Goal: Task Accomplishment & Management: Complete application form

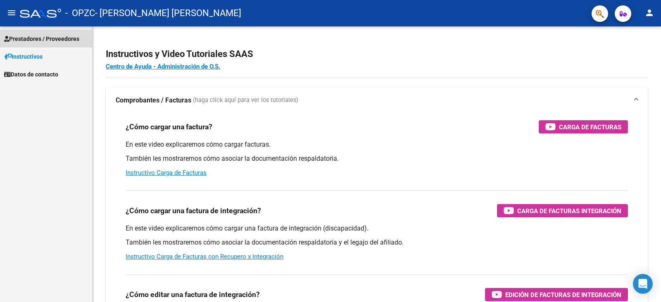
click at [69, 38] on span "Prestadores / Proveedores" at bounding box center [41, 38] width 75 height 9
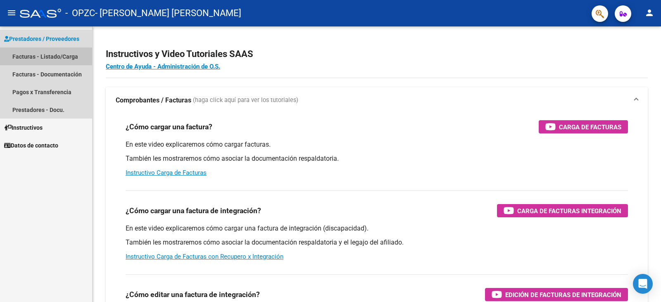
click at [69, 56] on link "Facturas - Listado/Carga" at bounding box center [46, 56] width 92 height 18
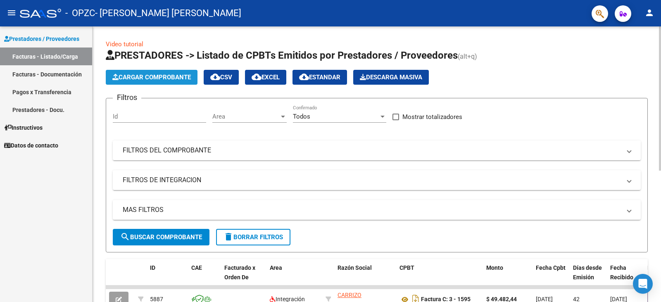
click at [143, 76] on span "Cargar Comprobante" at bounding box center [151, 77] width 78 height 7
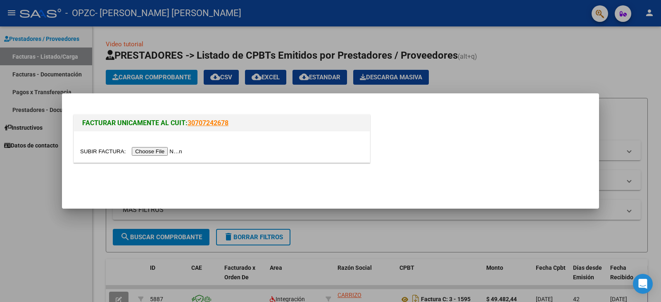
click at [185, 152] on input "file" at bounding box center [132, 151] width 104 height 9
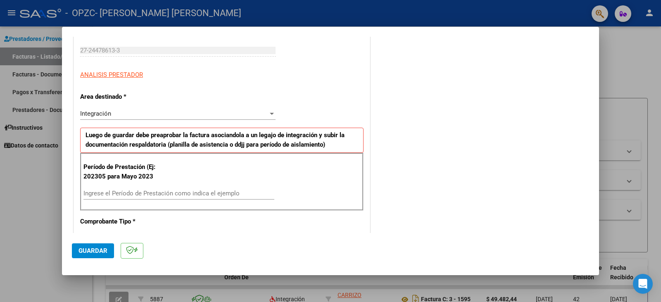
scroll to position [145, 0]
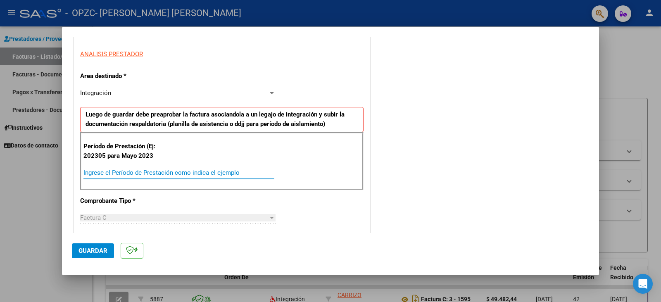
click at [256, 174] on input "Ingrese el Período de Prestación como indica el ejemplo" at bounding box center [178, 172] width 191 height 7
type input "202507"
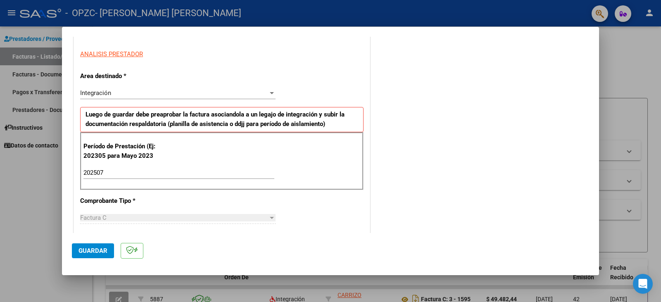
click at [450, 240] on mat-dialog-actions "Guardar" at bounding box center [330, 249] width 517 height 33
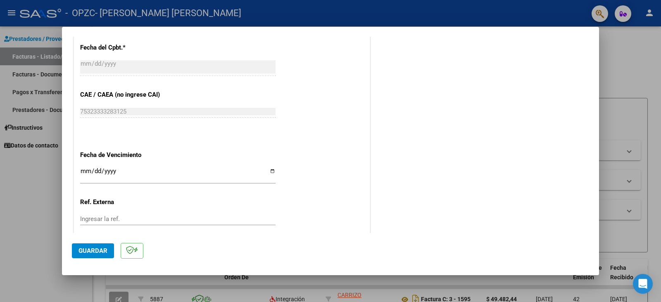
scroll to position [475, 0]
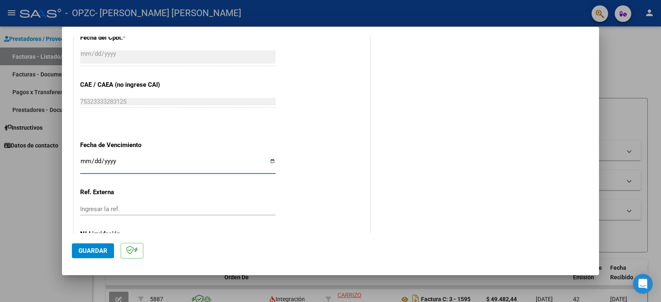
click at [82, 165] on input "Ingresar la fecha" at bounding box center [177, 164] width 195 height 13
type input "[DATE]"
click at [85, 248] on span "Guardar" at bounding box center [92, 250] width 29 height 7
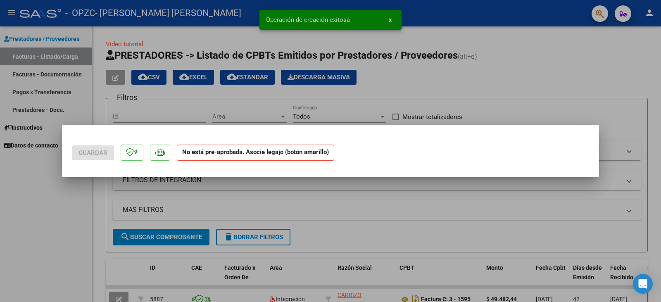
scroll to position [0, 0]
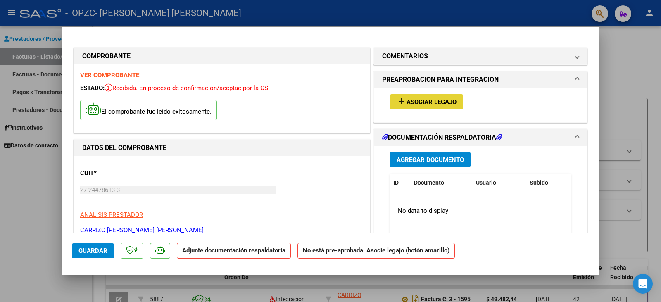
click at [444, 102] on span "Asociar Legajo" at bounding box center [431, 101] width 50 height 7
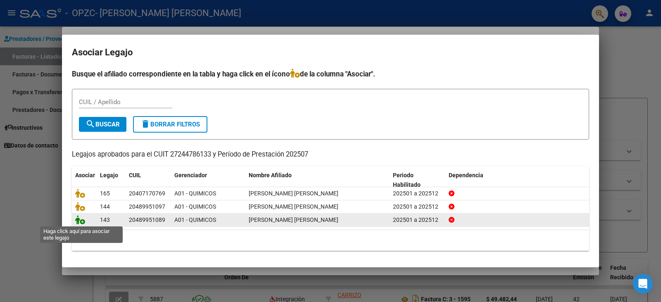
click at [81, 220] on icon at bounding box center [80, 219] width 10 height 9
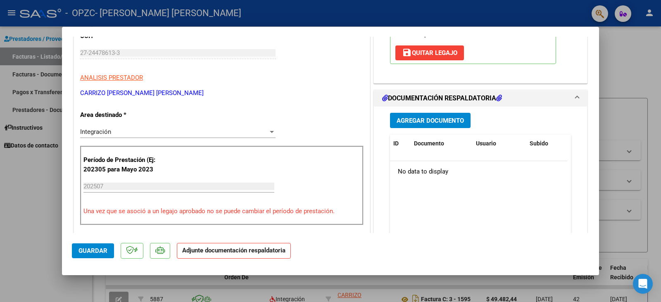
scroll to position [213, 0]
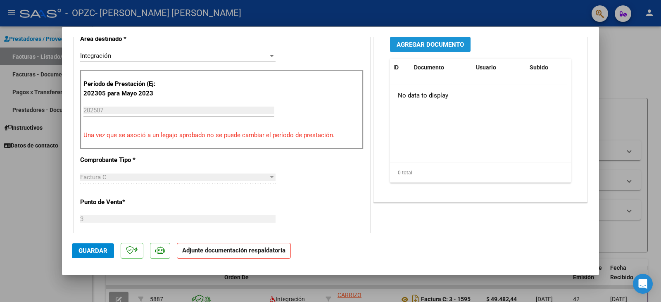
click at [453, 47] on span "Agregar Documento" at bounding box center [429, 44] width 67 height 7
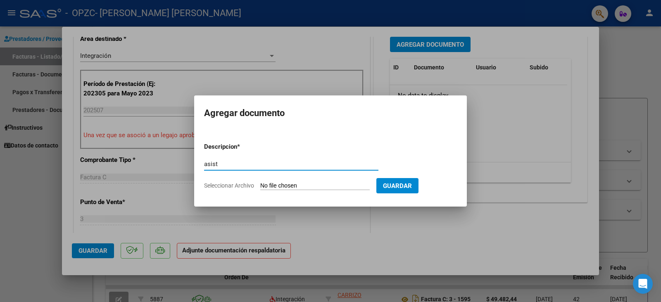
type input "asist"
click at [241, 185] on span "Seleccionar Archivo" at bounding box center [229, 185] width 50 height 7
click at [260, 185] on input "Seleccionar Archivo" at bounding box center [314, 186] width 109 height 8
type input "C:\fakepath\Julio asist GV Gabriel.pdf"
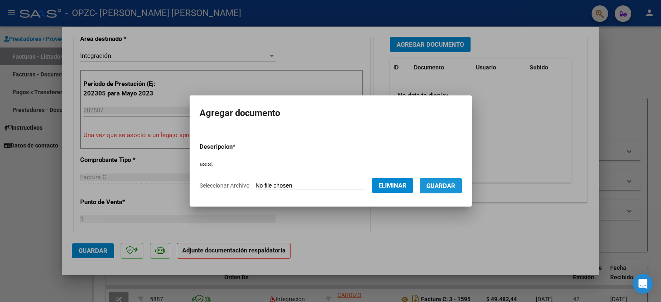
click at [440, 183] on span "Guardar" at bounding box center [440, 185] width 29 height 7
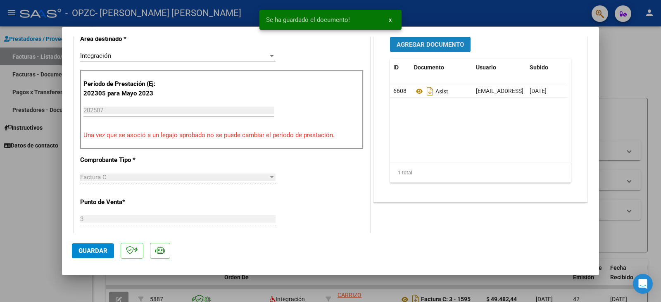
click at [440, 49] on button "Agregar Documento" at bounding box center [430, 44] width 81 height 15
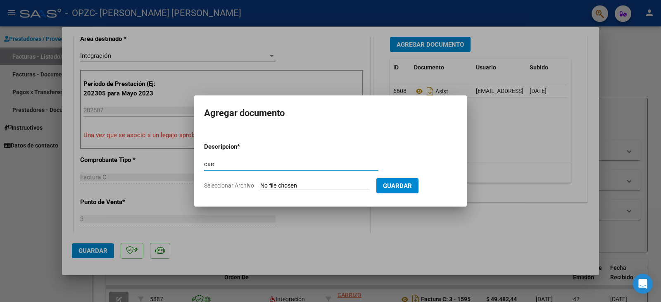
type input "cae"
click at [244, 183] on span "Seleccionar Archivo" at bounding box center [229, 185] width 50 height 7
click at [260, 183] on input "Seleccionar Archivo" at bounding box center [314, 186] width 109 height 8
type input "C:\fakepath\Julio cae GVG.pdf"
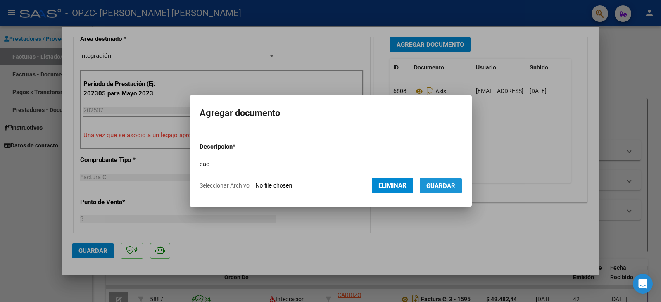
click at [448, 185] on span "Guardar" at bounding box center [440, 185] width 29 height 7
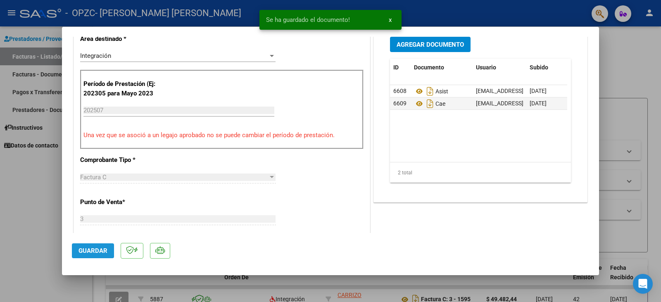
click at [93, 252] on span "Guardar" at bounding box center [92, 250] width 29 height 7
click at [46, 238] on div at bounding box center [330, 151] width 661 height 302
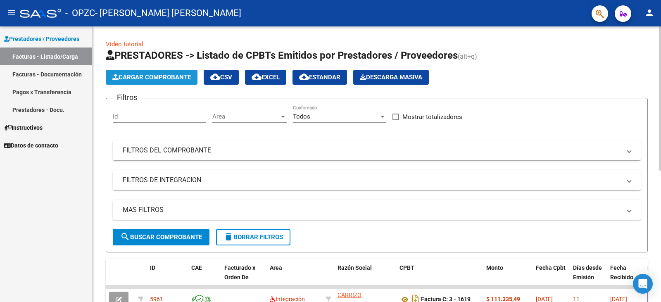
click at [160, 78] on span "Cargar Comprobante" at bounding box center [151, 77] width 78 height 7
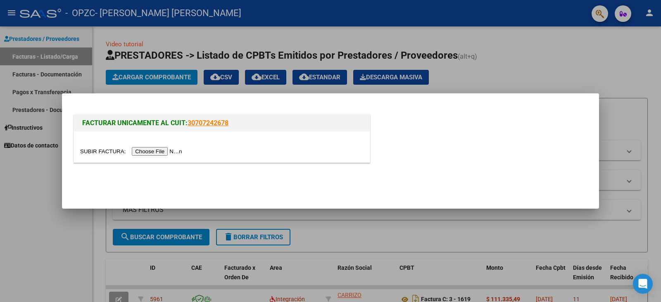
click at [156, 152] on input "file" at bounding box center [132, 151] width 104 height 9
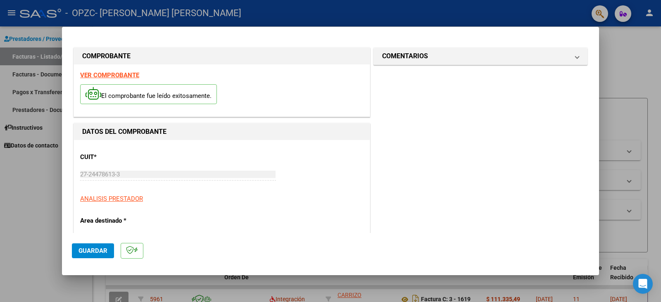
click at [346, 176] on div "CUIT * 27-24478613-3 Ingresar CUIT ANALISIS PRESTADOR" at bounding box center [221, 174] width 283 height 57
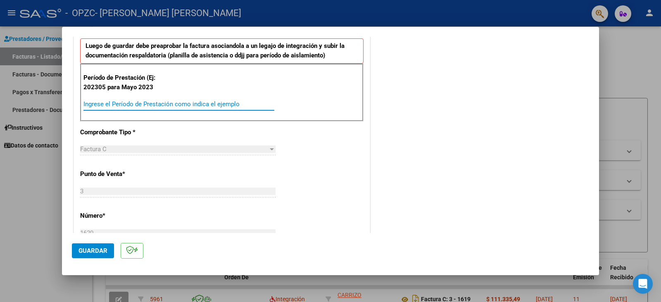
click at [217, 105] on input "Ingrese el Período de Prestación como indica el ejemplo" at bounding box center [178, 103] width 191 height 7
type input "202507"
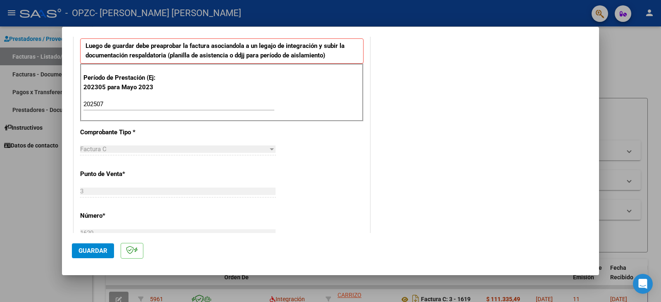
click at [429, 221] on div "COMENTARIOS Comentarios del Prestador / Gerenciador:" at bounding box center [480, 184] width 217 height 702
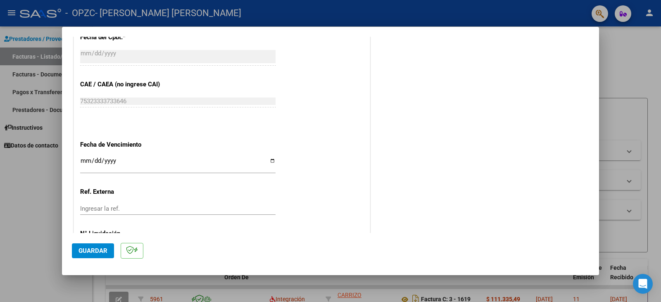
scroll to position [502, 0]
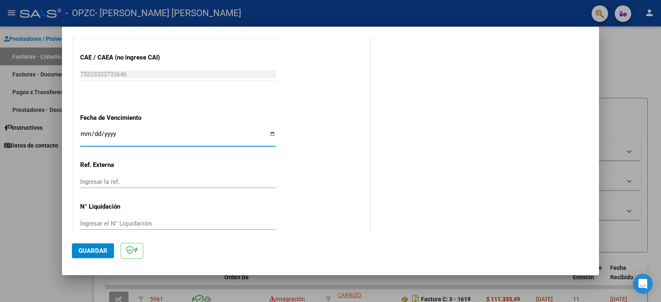
click at [85, 135] on input "Ingresar la fecha" at bounding box center [177, 136] width 195 height 13
type input "[DATE]"
click at [88, 250] on span "Guardar" at bounding box center [92, 250] width 29 height 7
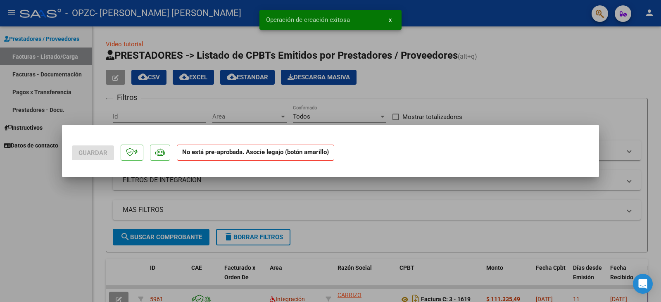
scroll to position [0, 0]
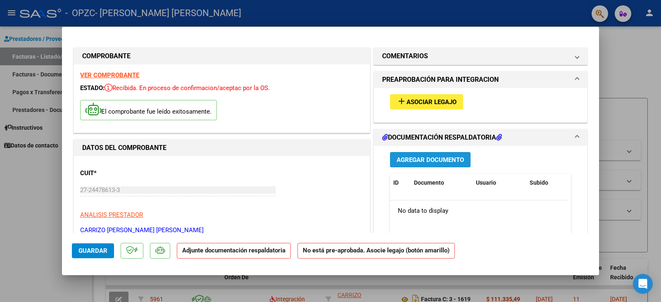
click at [436, 159] on span "Agregar Documento" at bounding box center [429, 159] width 67 height 7
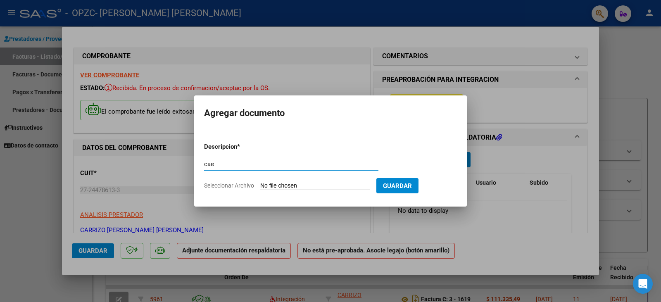
type input "cae"
click at [245, 185] on span "Seleccionar Archivo" at bounding box center [229, 185] width 50 height 7
click at [260, 185] on input "Seleccionar Archivo" at bounding box center [314, 186] width 109 height 8
type input "C:\fakepath\Julio cae GVJ.pdf"
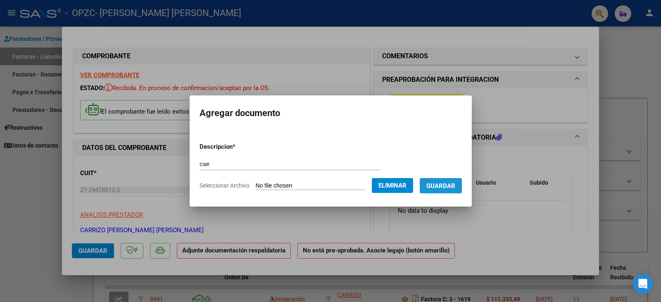
click at [447, 186] on span "Guardar" at bounding box center [440, 185] width 29 height 7
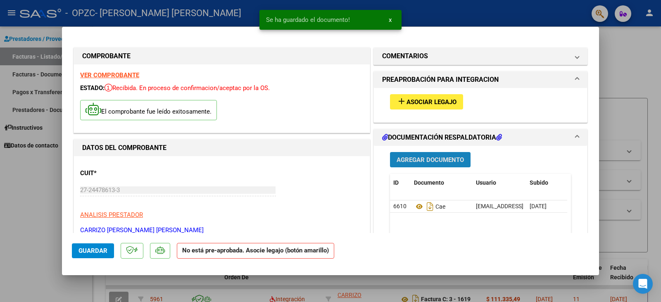
click at [421, 161] on span "Agregar Documento" at bounding box center [429, 159] width 67 height 7
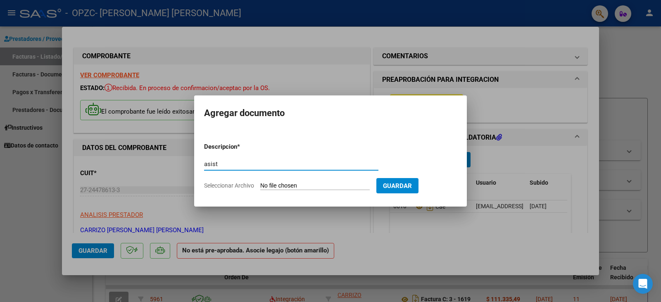
type input "asist"
click at [236, 184] on span "Seleccionar Archivo" at bounding box center [229, 185] width 50 height 7
click at [260, 184] on input "Seleccionar Archivo" at bounding box center [314, 186] width 109 height 8
type input "C:\fakepath\Julio asist GV Juan.pdf"
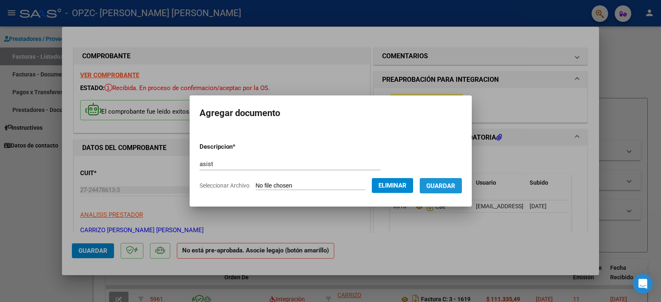
click at [449, 184] on span "Guardar" at bounding box center [440, 185] width 29 height 7
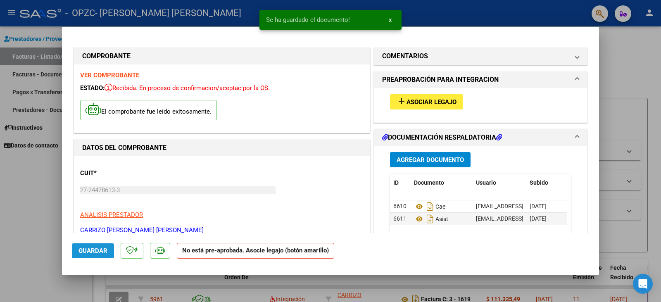
click at [95, 251] on span "Guardar" at bounding box center [92, 250] width 29 height 7
click at [429, 100] on span "Asociar Legajo" at bounding box center [431, 101] width 50 height 7
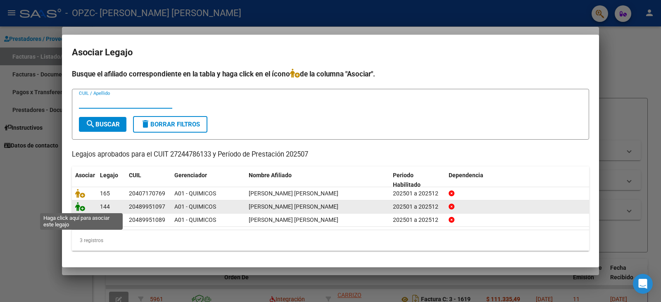
click at [81, 209] on icon at bounding box center [80, 206] width 10 height 9
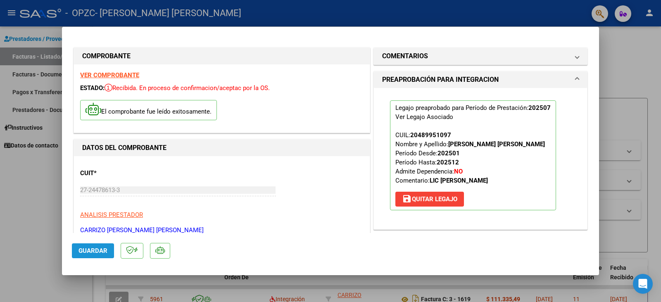
click at [96, 249] on span "Guardar" at bounding box center [92, 250] width 29 height 7
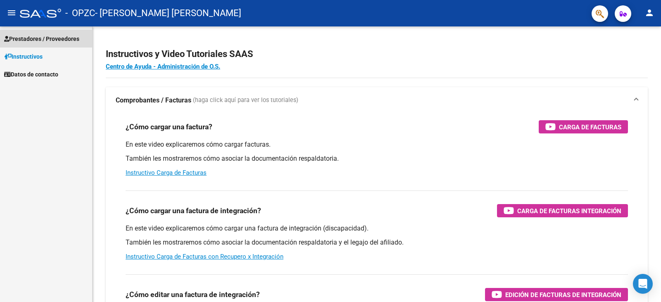
click at [65, 40] on span "Prestadores / Proveedores" at bounding box center [41, 38] width 75 height 9
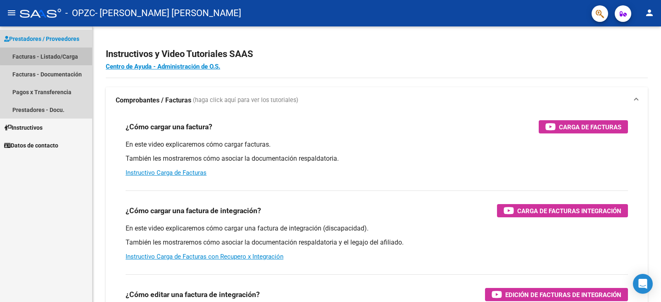
click at [67, 55] on link "Facturas - Listado/Carga" at bounding box center [46, 56] width 92 height 18
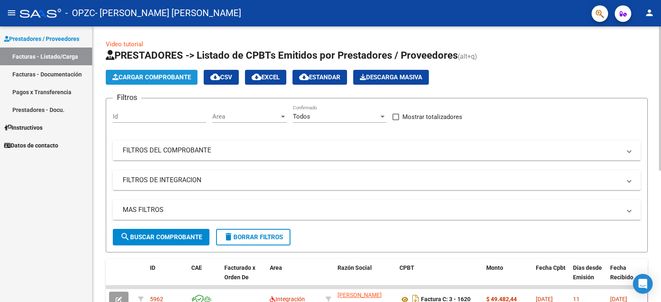
click at [158, 76] on span "Cargar Comprobante" at bounding box center [151, 77] width 78 height 7
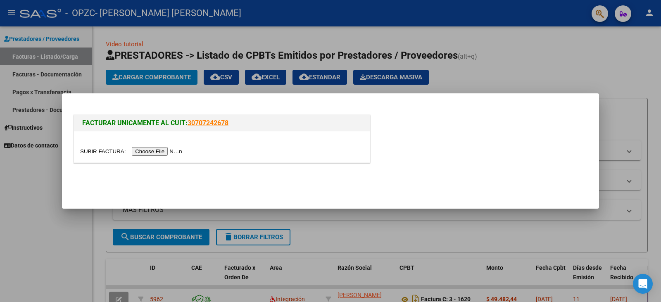
click at [171, 153] on input "file" at bounding box center [132, 151] width 104 height 9
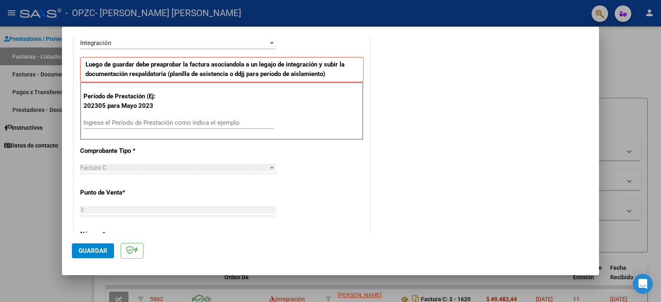
scroll to position [206, 0]
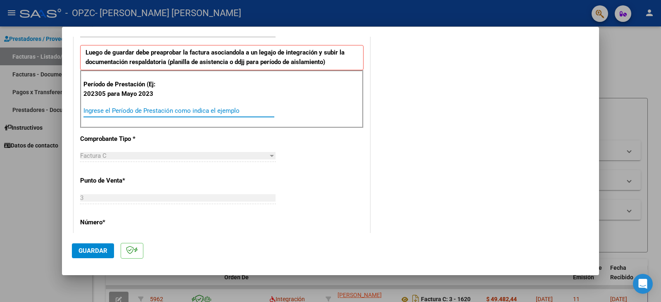
click at [234, 110] on input "Ingrese el Período de Prestación como indica el ejemplo" at bounding box center [178, 110] width 191 height 7
type input "202506"
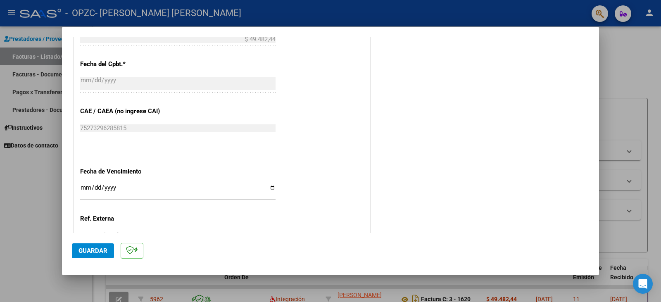
scroll to position [475, 0]
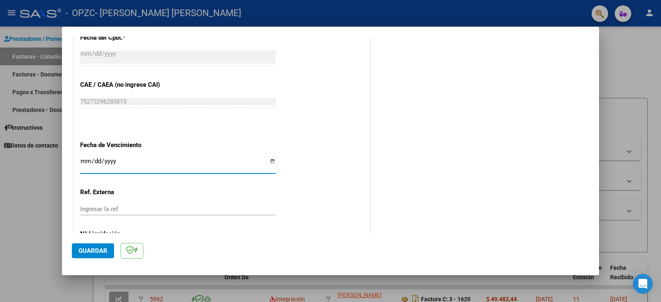
click at [86, 161] on input "Ingresar la fecha" at bounding box center [177, 164] width 195 height 13
type input "[DATE]"
click at [108, 254] on button "Guardar" at bounding box center [93, 250] width 42 height 15
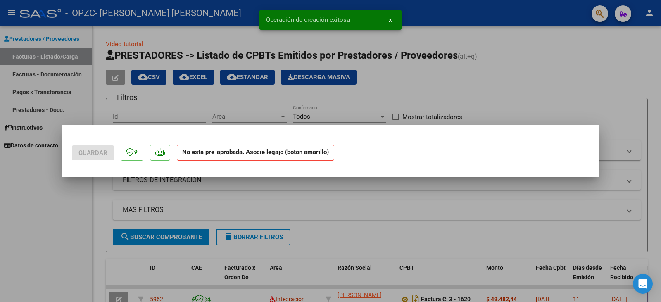
scroll to position [0, 0]
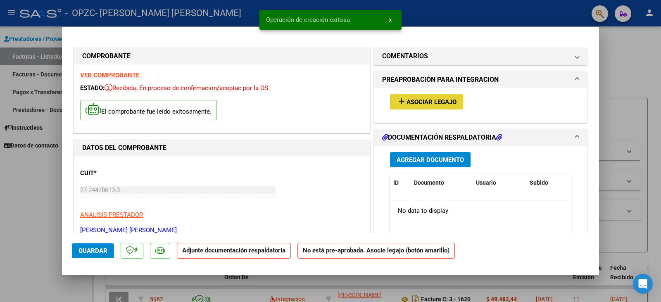
click at [444, 104] on span "Asociar Legajo" at bounding box center [431, 101] width 50 height 7
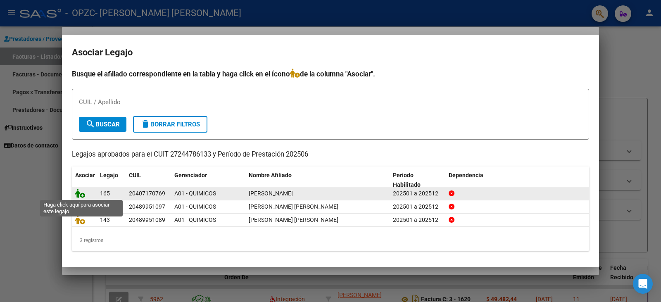
click at [79, 192] on icon at bounding box center [80, 193] width 10 height 9
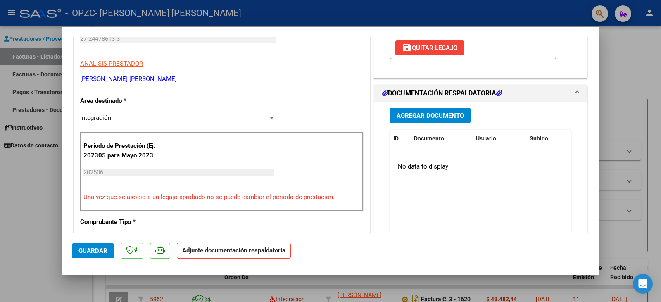
scroll to position [186, 0]
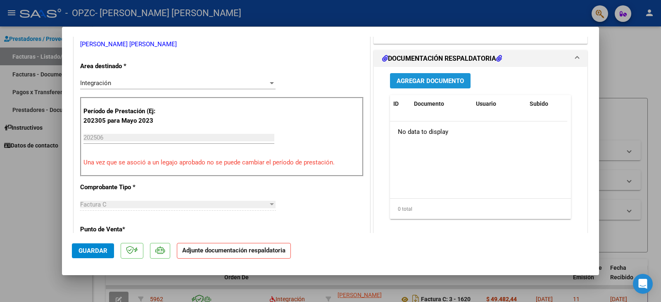
click at [450, 81] on span "Agregar Documento" at bounding box center [429, 80] width 67 height 7
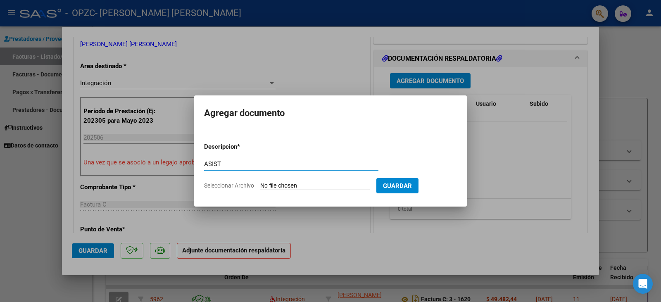
type input "ASIST"
click at [237, 187] on span "Seleccionar Archivo" at bounding box center [229, 185] width 50 height 7
click at [260, 187] on input "Seleccionar Archivo" at bounding box center [314, 186] width 109 height 8
click at [242, 184] on span "Seleccionar Archivo" at bounding box center [229, 185] width 50 height 7
click at [260, 184] on input "Seleccionar Archivo" at bounding box center [314, 186] width 109 height 8
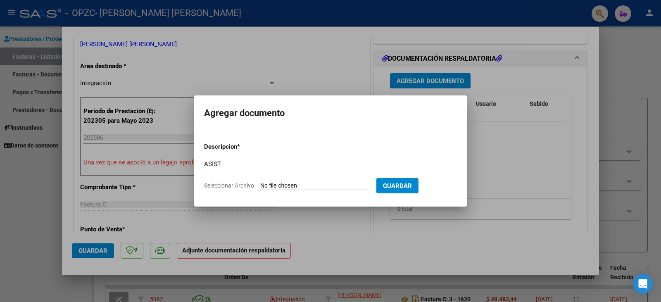
type input "C:\fakepath\[PERSON_NAME].pdf"
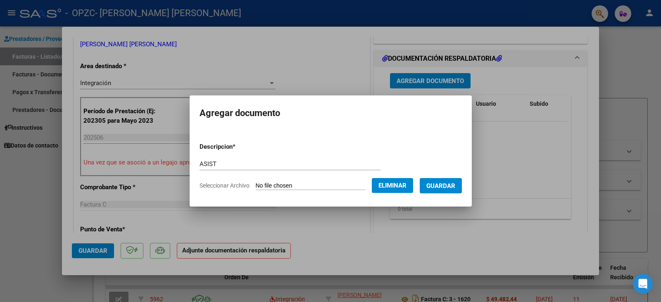
click at [434, 188] on button "Guardar" at bounding box center [441, 185] width 42 height 15
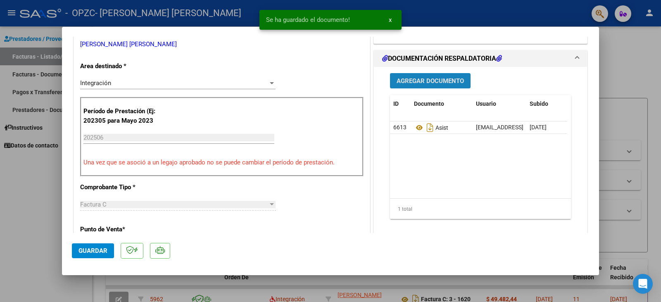
click at [428, 83] on span "Agregar Documento" at bounding box center [429, 80] width 67 height 7
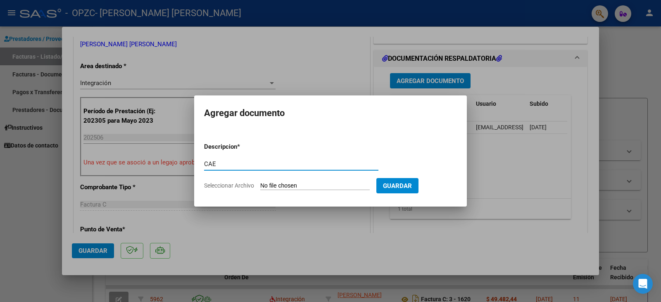
type input "CAE"
click at [233, 186] on span "Seleccionar Archivo" at bounding box center [229, 185] width 50 height 7
click at [260, 186] on input "Seleccionar Archivo" at bounding box center [314, 186] width 109 height 8
type input "C:\fakepath\[PERSON_NAME].pdf"
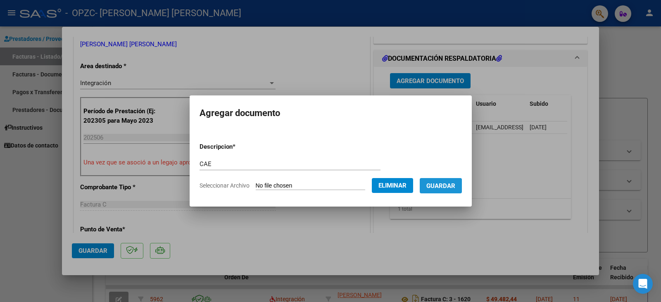
click at [448, 186] on span "Guardar" at bounding box center [440, 185] width 29 height 7
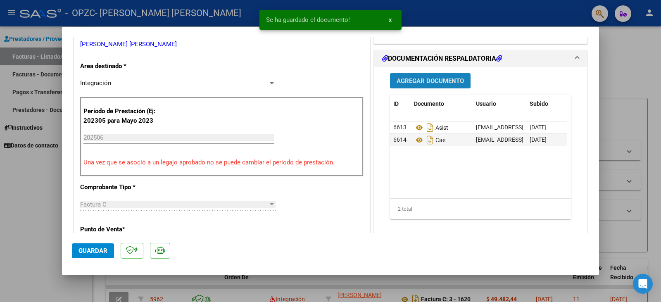
click at [447, 78] on span "Agregar Documento" at bounding box center [429, 80] width 67 height 7
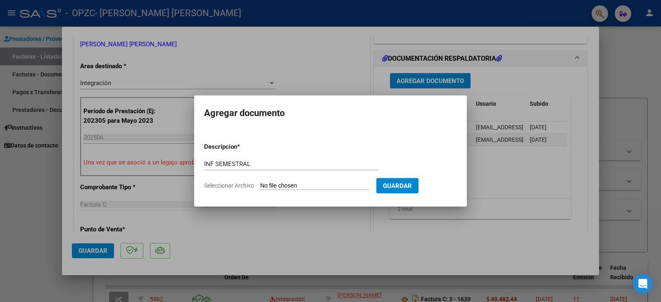
click at [242, 185] on span "Seleccionar Archivo" at bounding box center [229, 185] width 50 height 7
click at [260, 185] on input "Seleccionar Archivo" at bounding box center [314, 186] width 109 height 8
click at [310, 162] on input "INF SEMESTRAL" at bounding box center [291, 163] width 174 height 7
type input "I"
click at [4, 237] on div at bounding box center [330, 151] width 661 height 302
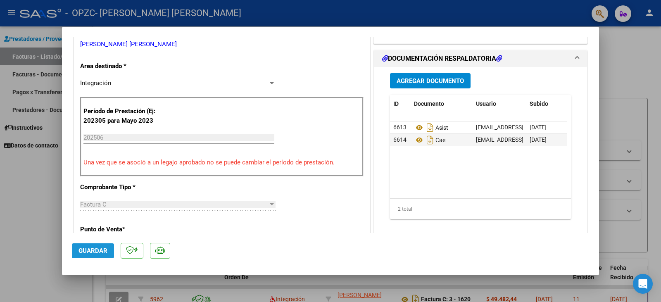
click at [99, 250] on span "Guardar" at bounding box center [92, 250] width 29 height 7
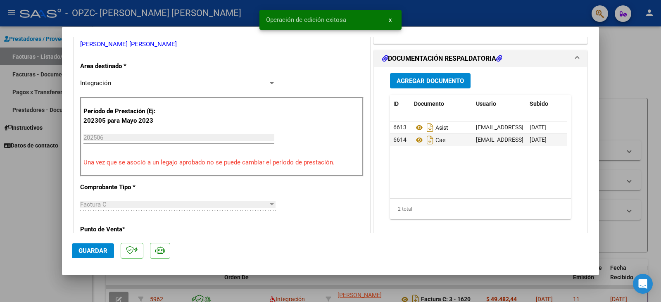
click at [32, 220] on div at bounding box center [330, 151] width 661 height 302
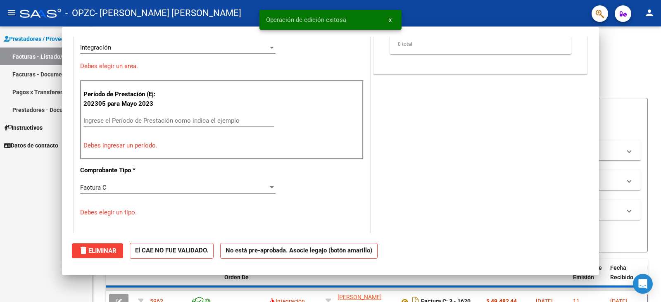
scroll to position [0, 0]
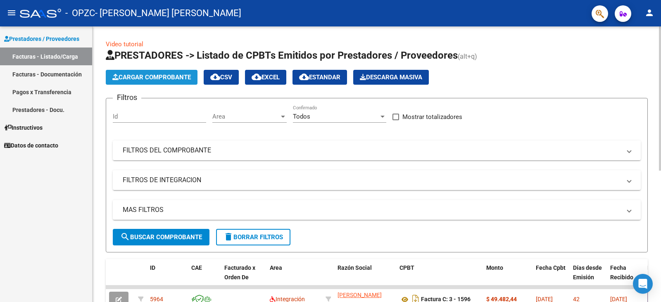
click at [146, 76] on span "Cargar Comprobante" at bounding box center [151, 77] width 78 height 7
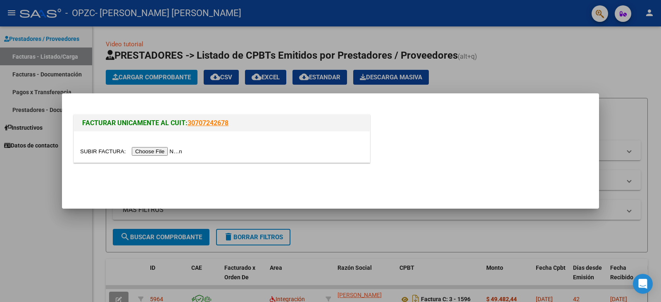
click at [161, 151] on input "file" at bounding box center [132, 151] width 104 height 9
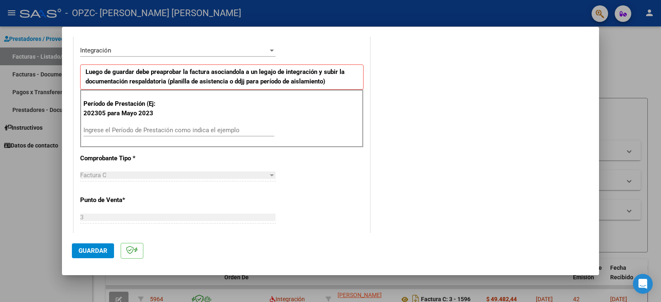
scroll to position [206, 0]
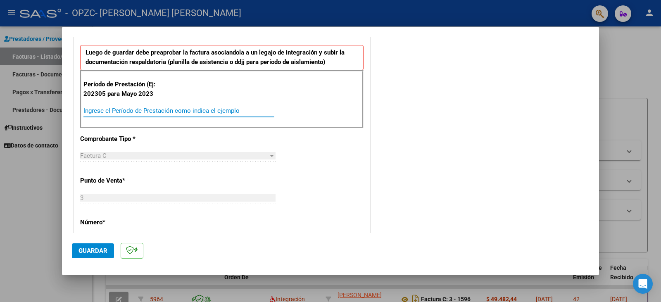
click at [243, 108] on input "Ingrese el Período de Prestación como indica el ejemplo" at bounding box center [178, 110] width 191 height 7
type input "202506"
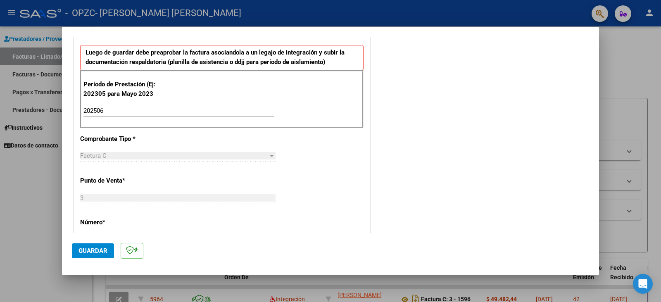
click at [325, 221] on div "CUIT * 27-24478613-3 Ingresar CUIT ANALISIS PRESTADOR Area destinado * Integrac…" at bounding box center [222, 237] width 296 height 606
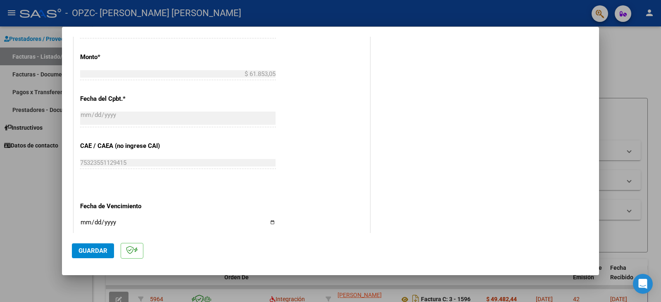
scroll to position [434, 0]
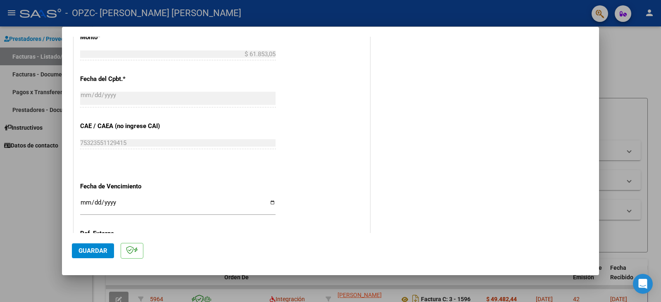
click at [87, 202] on input "Ingresar la fecha" at bounding box center [177, 205] width 195 height 13
type input "[DATE]"
click at [95, 248] on span "Guardar" at bounding box center [92, 250] width 29 height 7
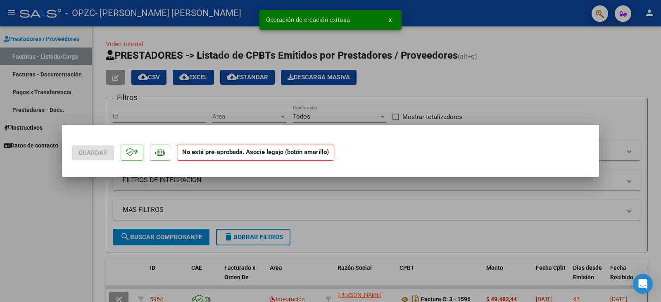
scroll to position [0, 0]
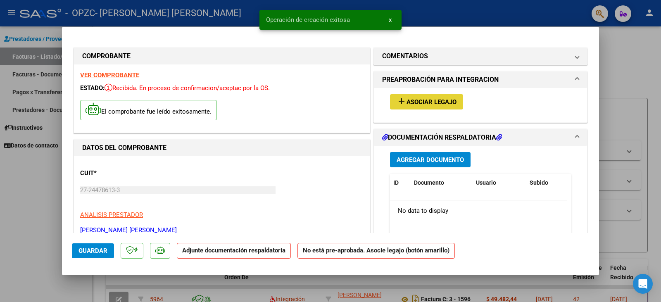
click at [447, 100] on span "Asociar Legajo" at bounding box center [431, 101] width 50 height 7
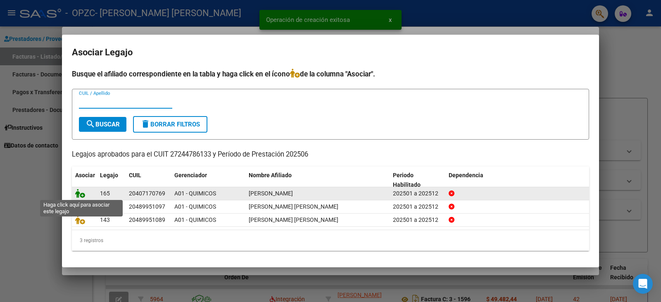
click at [81, 190] on icon at bounding box center [80, 193] width 10 height 9
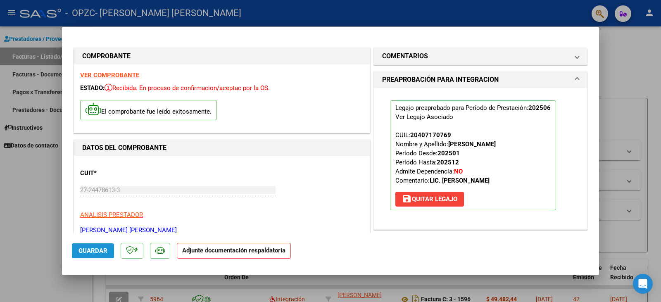
click at [96, 250] on span "Guardar" at bounding box center [92, 250] width 29 height 7
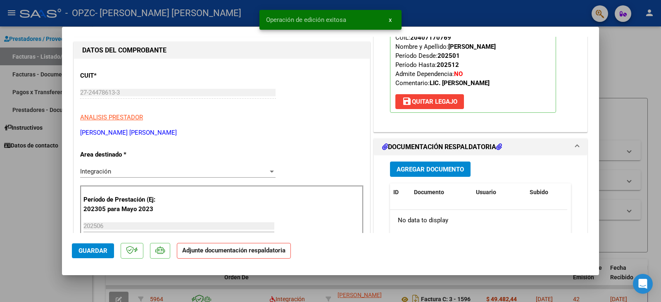
scroll to position [186, 0]
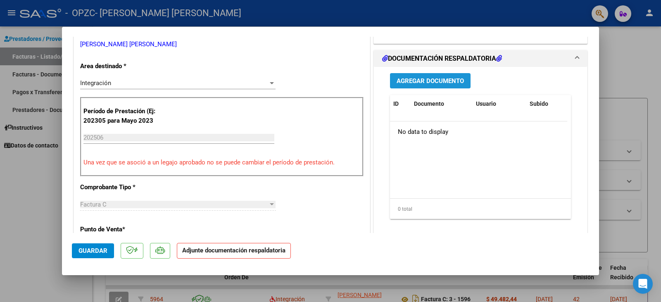
click at [439, 85] on button "Agregar Documento" at bounding box center [430, 80] width 81 height 15
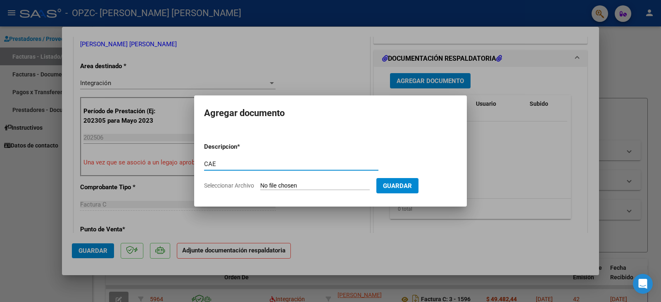
type input "CAE"
click at [242, 185] on span "Seleccionar Archivo" at bounding box center [229, 185] width 50 height 7
click at [260, 185] on input "Seleccionar Archivo" at bounding box center [314, 186] width 109 height 8
click at [244, 185] on span "Seleccionar Archivo" at bounding box center [229, 185] width 50 height 7
click at [260, 185] on input "Seleccionar Archivo" at bounding box center [314, 186] width 109 height 8
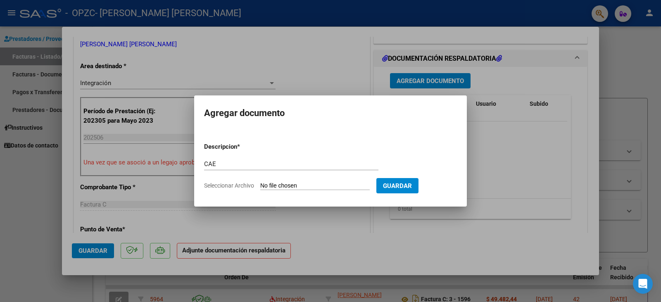
type input "C:\fakepath\JULIO CAE.pdf"
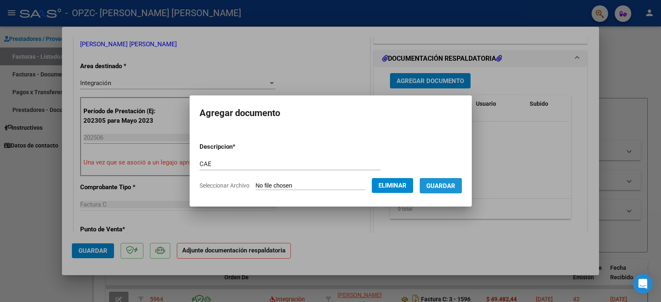
click at [453, 180] on button "Guardar" at bounding box center [441, 185] width 42 height 15
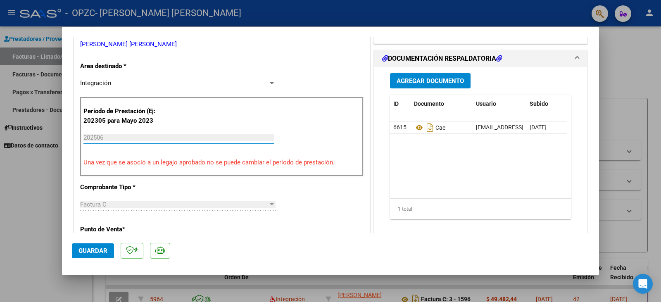
click at [262, 139] on input "202506" at bounding box center [178, 137] width 191 height 7
click at [28, 211] on div at bounding box center [330, 151] width 661 height 302
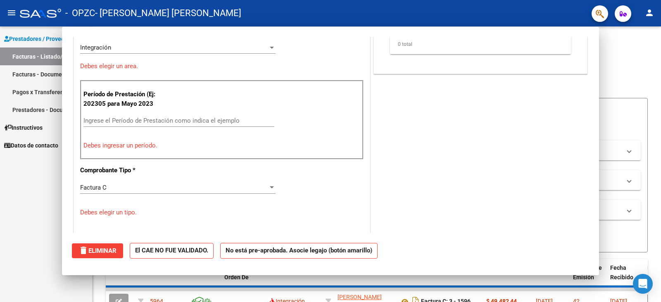
scroll to position [0, 0]
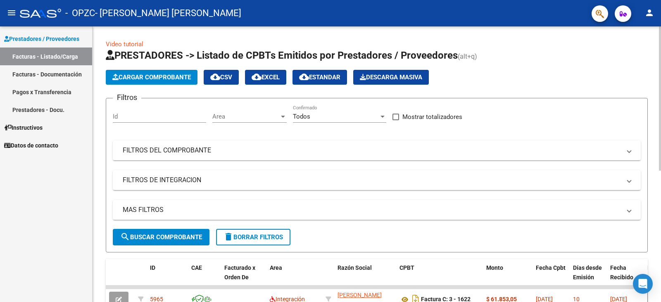
click at [657, 291] on div "Video tutorial PRESTADORES -> Listado de CPBTs Emitidos por Prestadores / Prove…" at bounding box center [377, 285] width 568 height 519
click at [70, 275] on div "Prestadores / Proveedores Facturas - Listado/Carga Facturas - Documentación Pag…" at bounding box center [46, 163] width 92 height 275
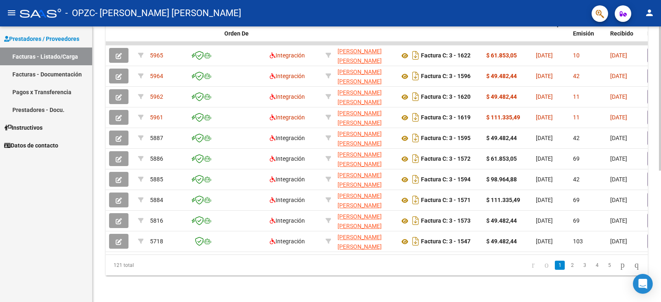
click at [660, 237] on div at bounding box center [660, 163] width 2 height 275
click at [657, 95] on div "Video tutorial PRESTADORES -> Listado de CPBTs Emitidos por Prestadores / Prove…" at bounding box center [377, 42] width 568 height 519
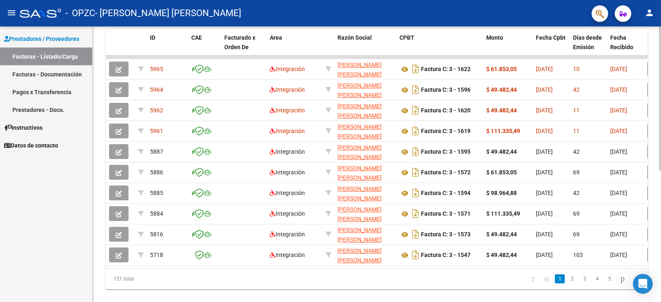
scroll to position [209, 0]
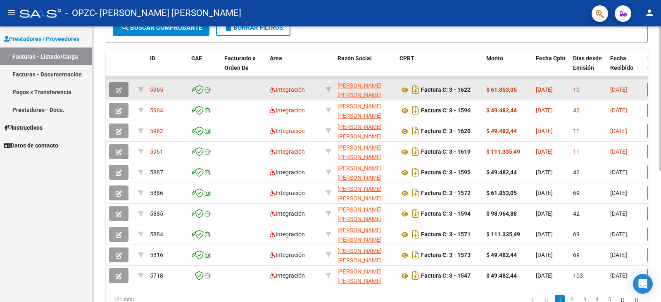
click at [120, 87] on icon "button" at bounding box center [119, 90] width 6 height 6
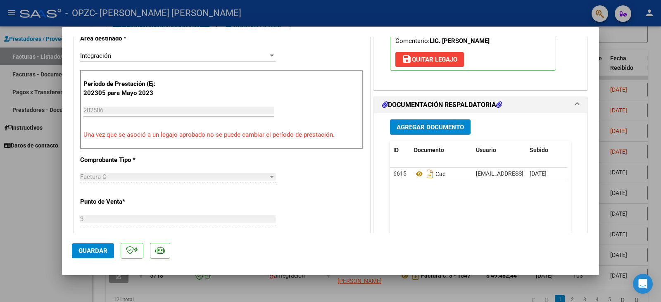
scroll to position [186, 0]
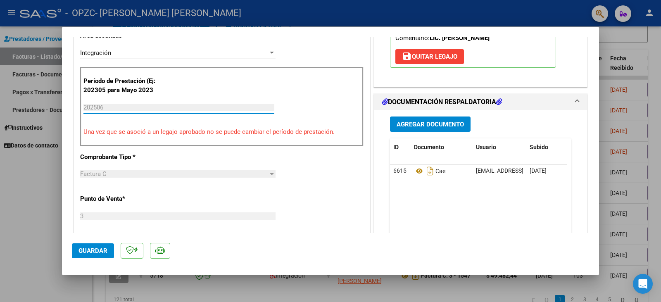
click at [247, 109] on input "202506" at bounding box center [178, 107] width 191 height 7
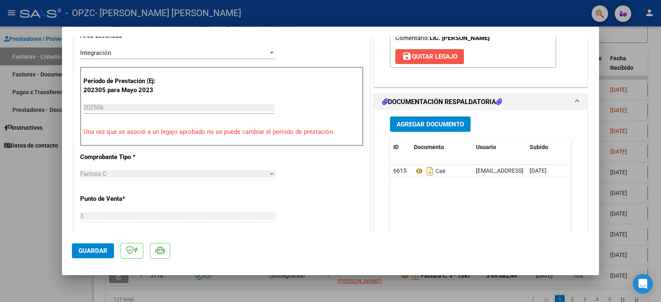
click at [443, 56] on span "save [PERSON_NAME]" at bounding box center [429, 56] width 55 height 7
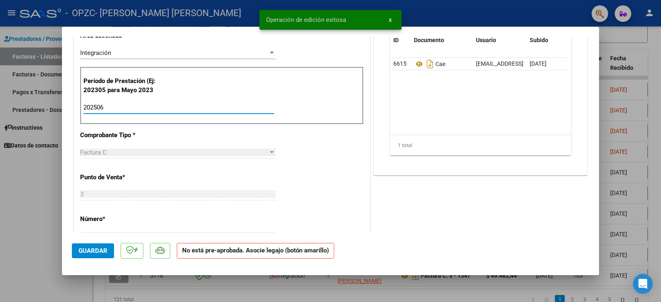
click at [249, 111] on input "202506" at bounding box center [178, 107] width 191 height 7
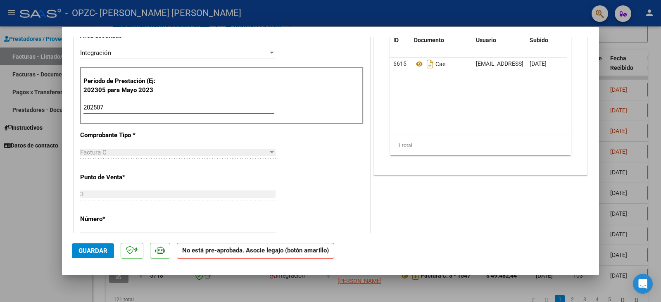
type input "202507"
click at [94, 247] on span "Guardar" at bounding box center [92, 250] width 29 height 7
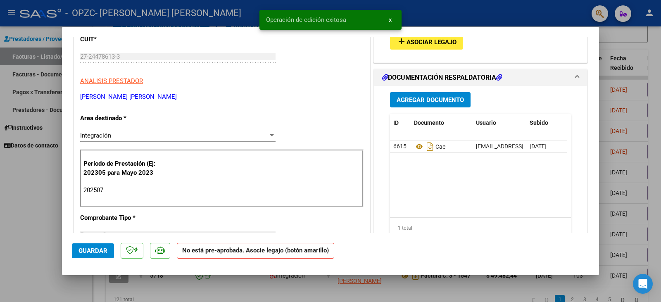
scroll to position [83, 0]
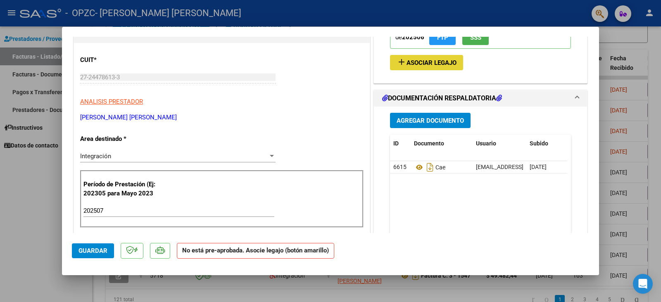
click at [439, 63] on span "Asociar Legajo" at bounding box center [431, 62] width 50 height 7
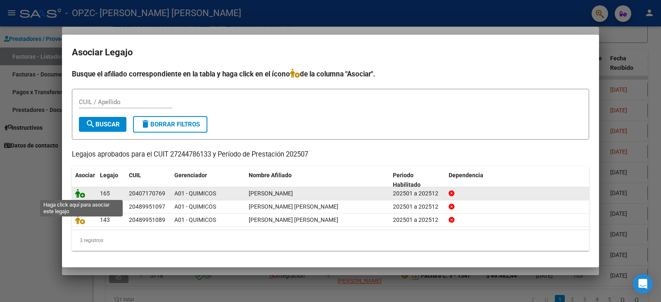
click at [79, 194] on icon at bounding box center [80, 193] width 10 height 9
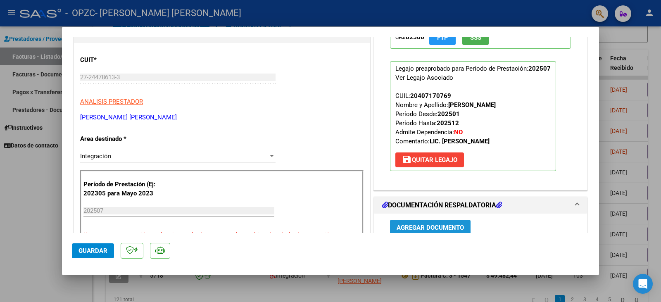
click at [419, 227] on span "Agregar Documento" at bounding box center [429, 227] width 67 height 7
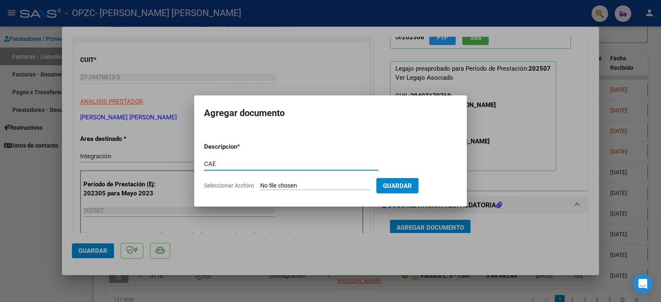
type input "CAE"
click at [238, 184] on span "Seleccionar Archivo" at bounding box center [229, 185] width 50 height 7
click at [260, 184] on input "Seleccionar Archivo" at bounding box center [314, 186] width 109 height 8
type input "C:\fakepath\JULIO CAE.pdf"
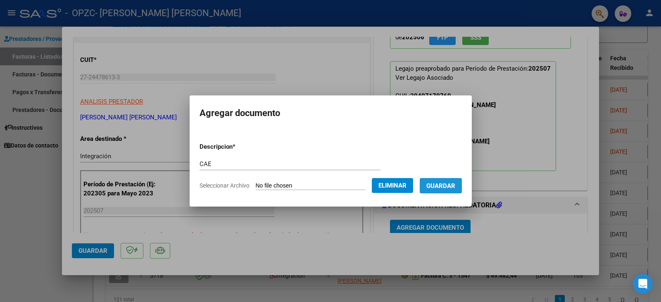
click at [451, 185] on span "Guardar" at bounding box center [440, 185] width 29 height 7
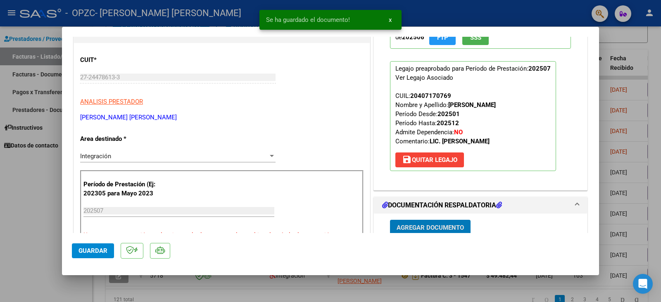
scroll to position [85, 0]
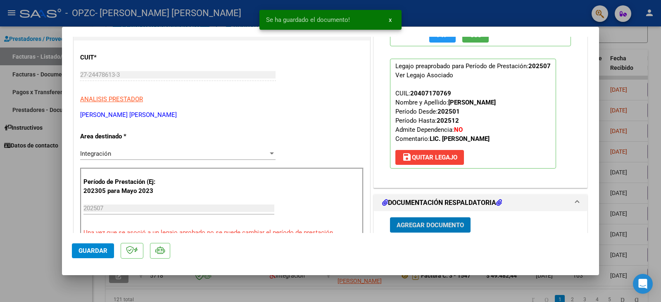
click at [443, 228] on span "Agregar Documento" at bounding box center [429, 224] width 67 height 7
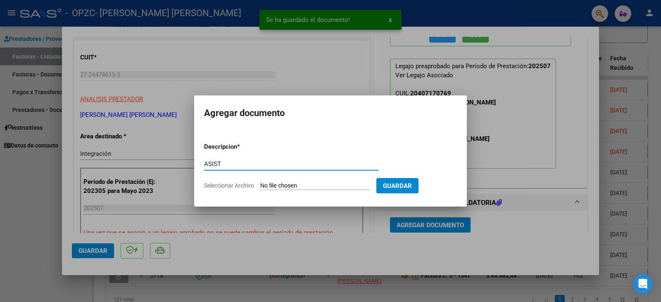
type input "ASIST"
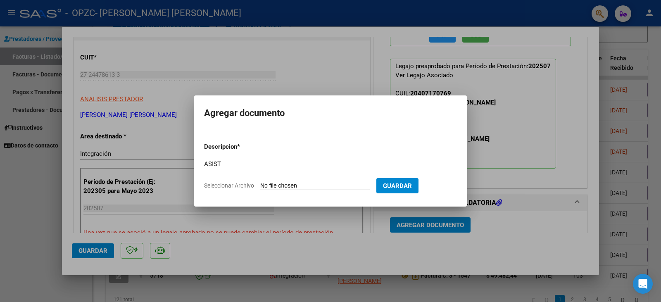
click at [242, 183] on span "Seleccionar Archivo" at bounding box center [229, 185] width 50 height 7
click at [260, 183] on input "Seleccionar Archivo" at bounding box center [314, 186] width 109 height 8
type input "C:\fakepath\[PERSON_NAME].pdf"
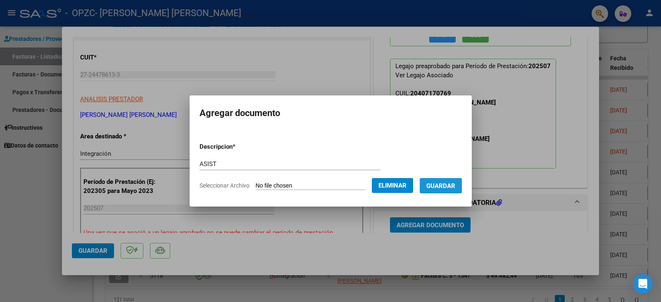
click at [449, 190] on button "Guardar" at bounding box center [441, 185] width 42 height 15
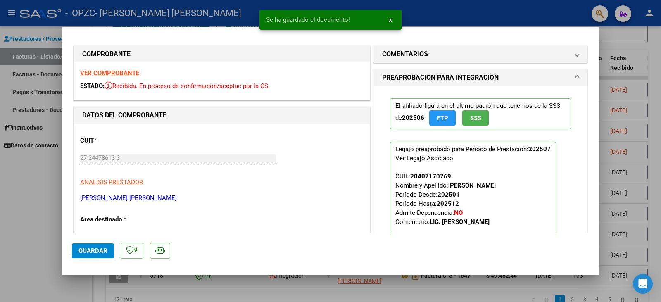
scroll to position [0, 0]
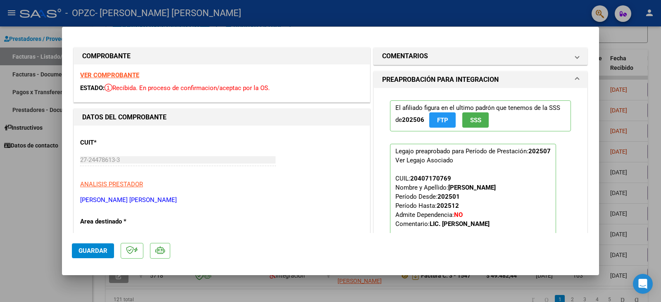
click at [330, 135] on div "CUIT * 27-24478613-3 Ingresar CUIT ANALISIS PRESTADOR [PERSON_NAME] [PERSON_NAM…" at bounding box center [221, 168] width 283 height 73
click at [102, 248] on span "Guardar" at bounding box center [92, 250] width 29 height 7
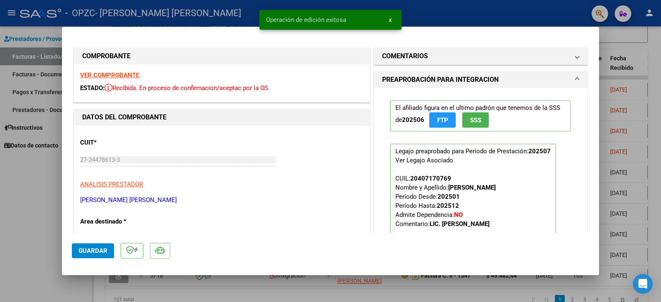
click at [38, 224] on div at bounding box center [330, 151] width 661 height 302
type input "$ 0,00"
